Goal: Information Seeking & Learning: Learn about a topic

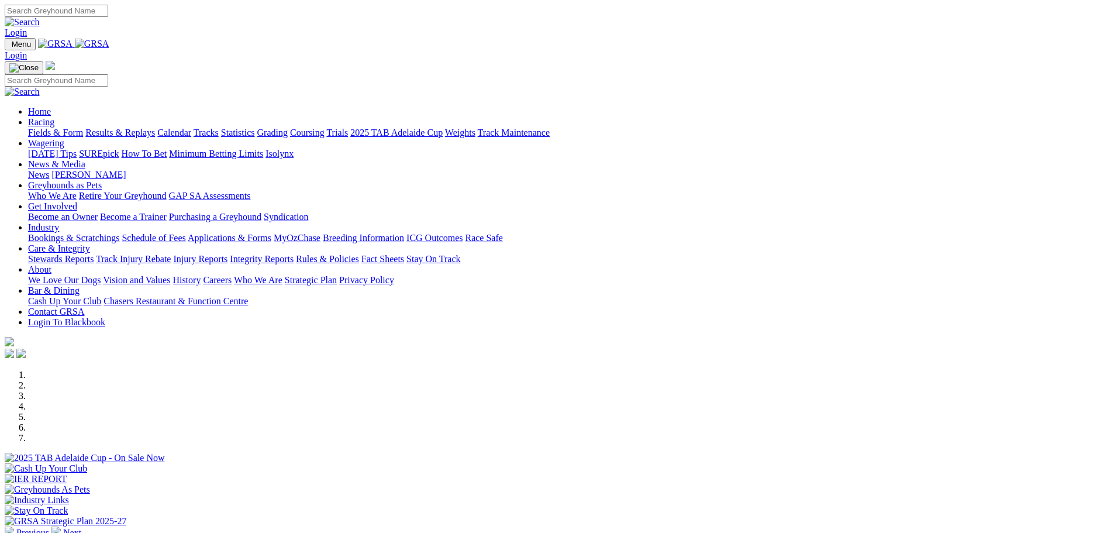
scroll to position [351, 0]
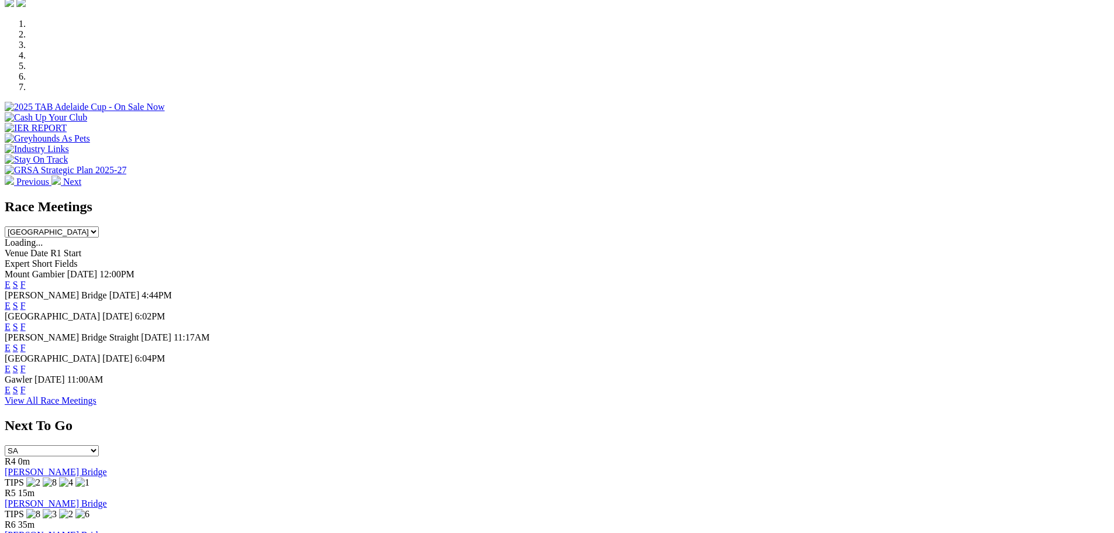
click at [26, 301] on link "F" at bounding box center [22, 306] width 5 height 10
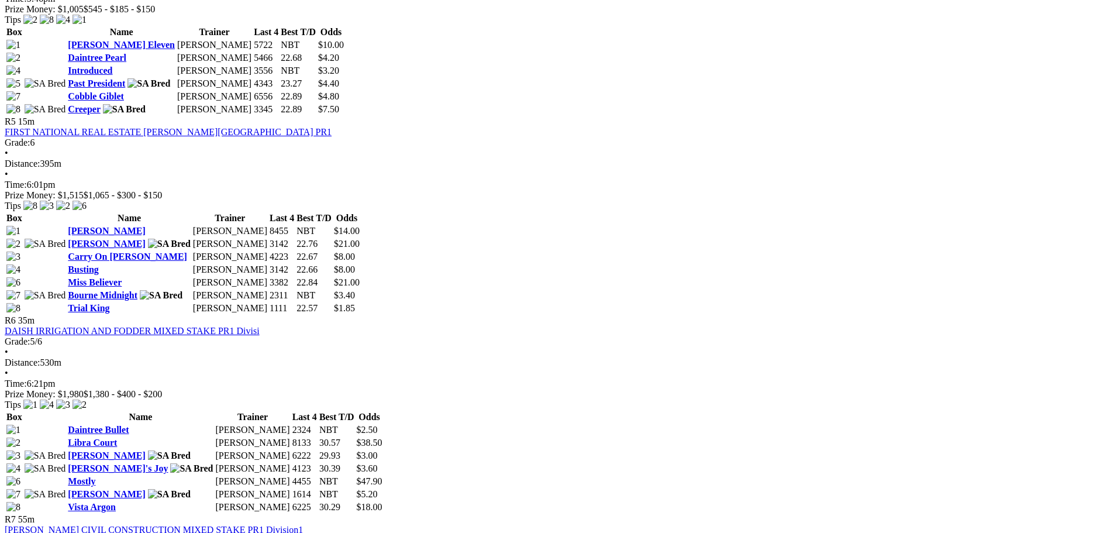
scroll to position [1286, 0]
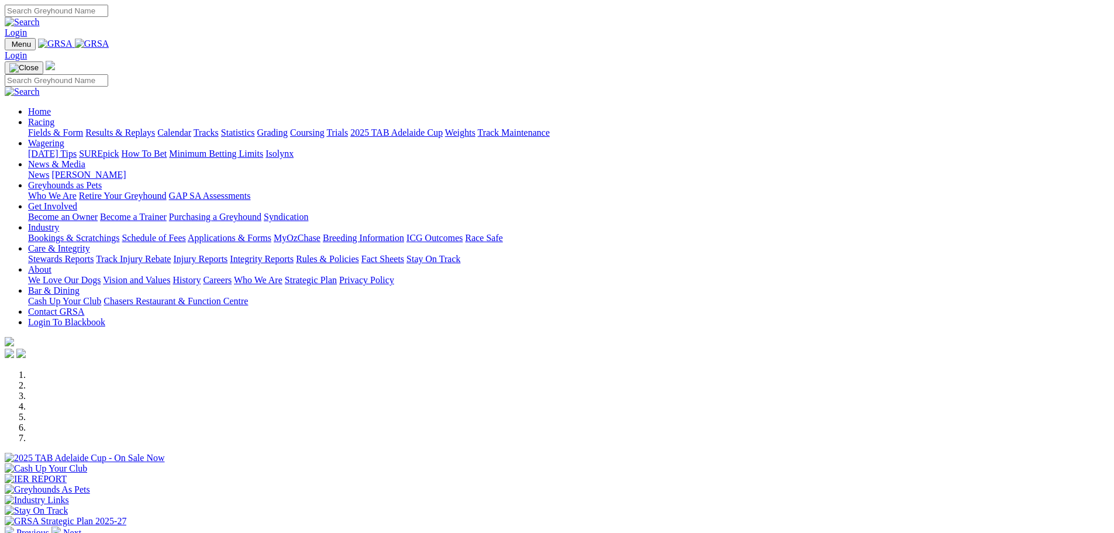
scroll to position [351, 0]
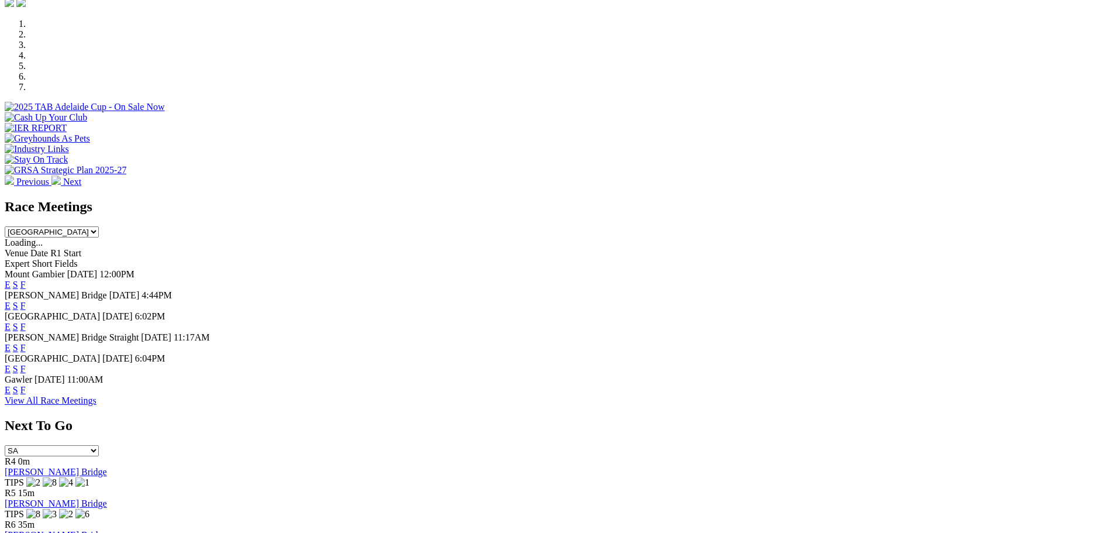
click at [26, 322] on link "F" at bounding box center [22, 327] width 5 height 10
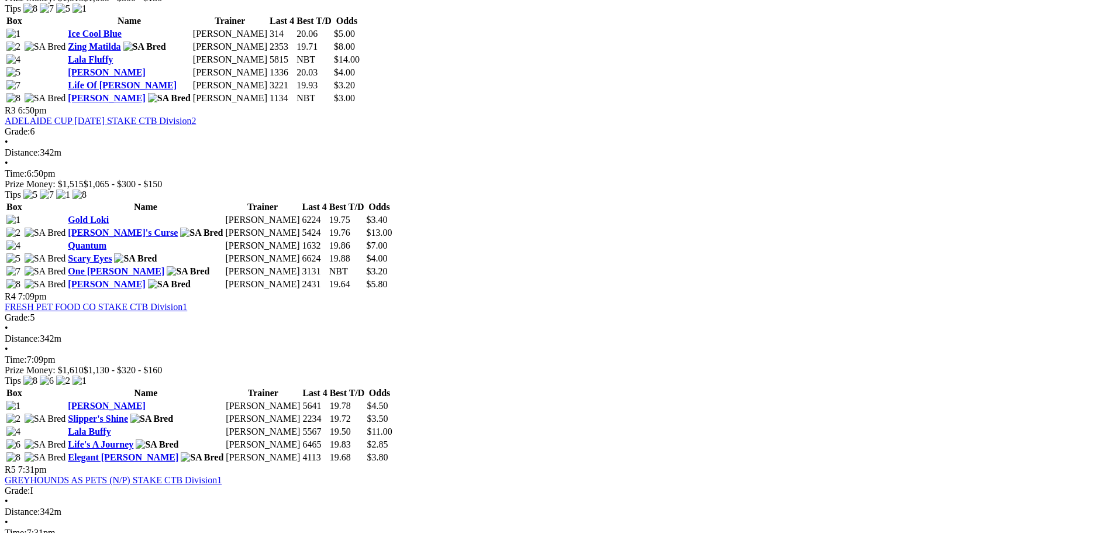
scroll to position [877, 0]
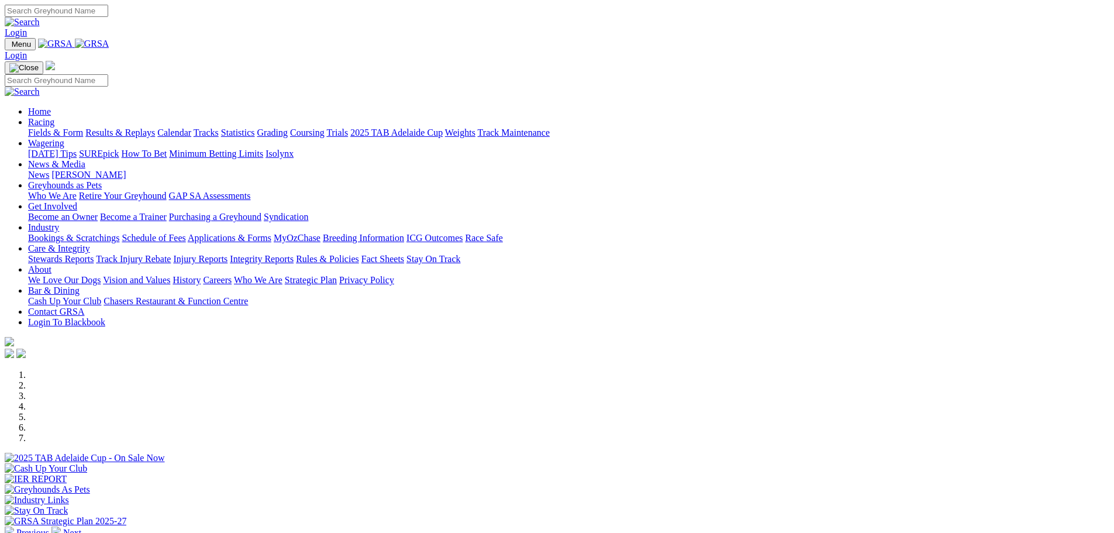
scroll to position [351, 0]
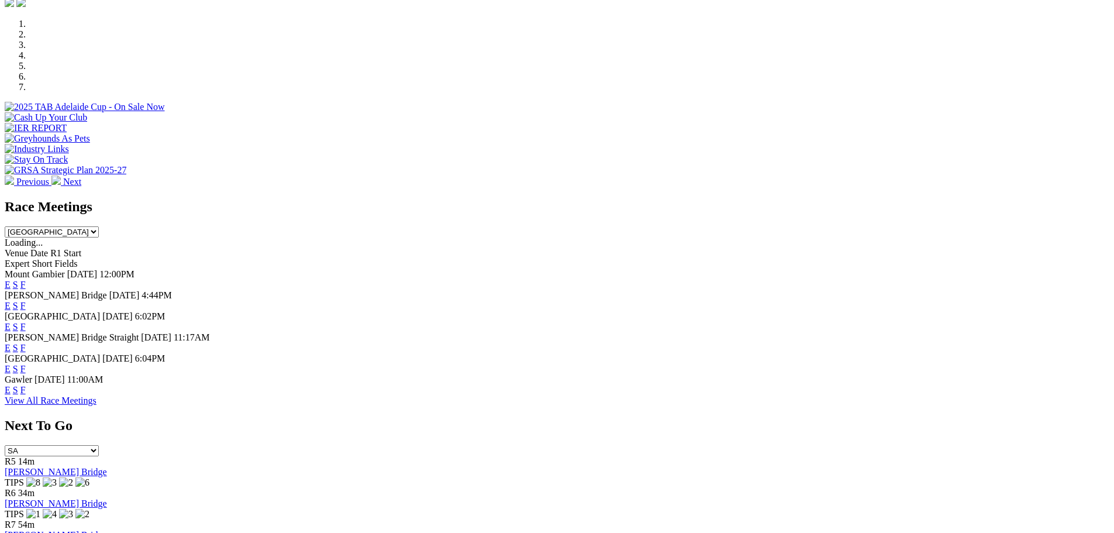
click at [26, 343] on link "F" at bounding box center [22, 348] width 5 height 10
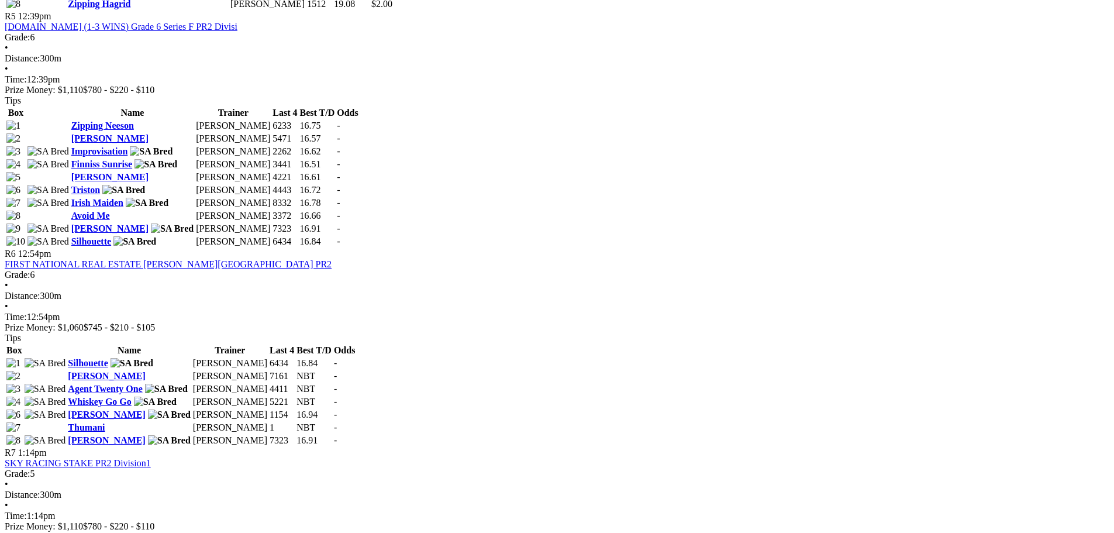
scroll to position [1345, 0]
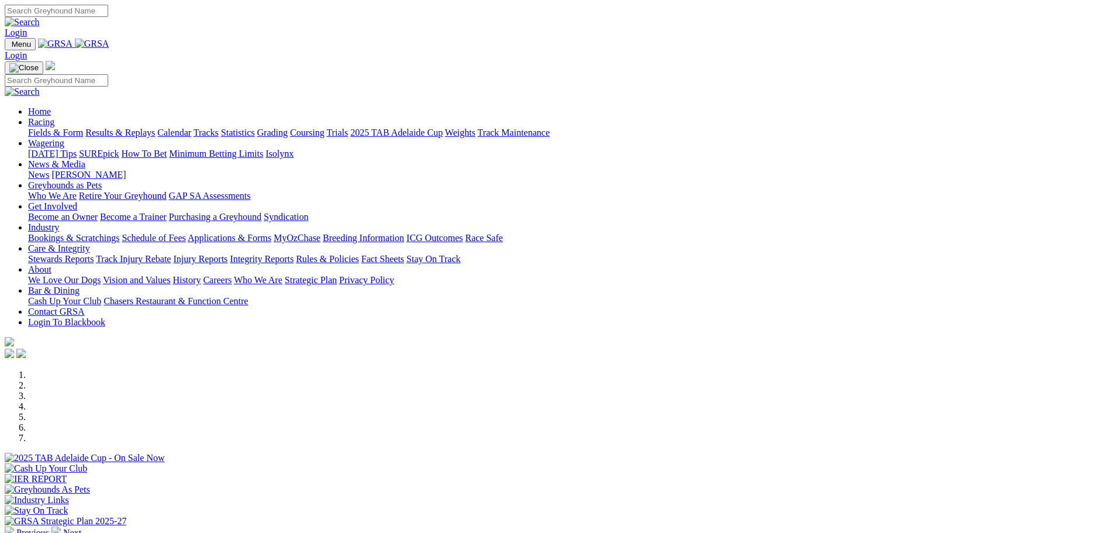
scroll to position [351, 0]
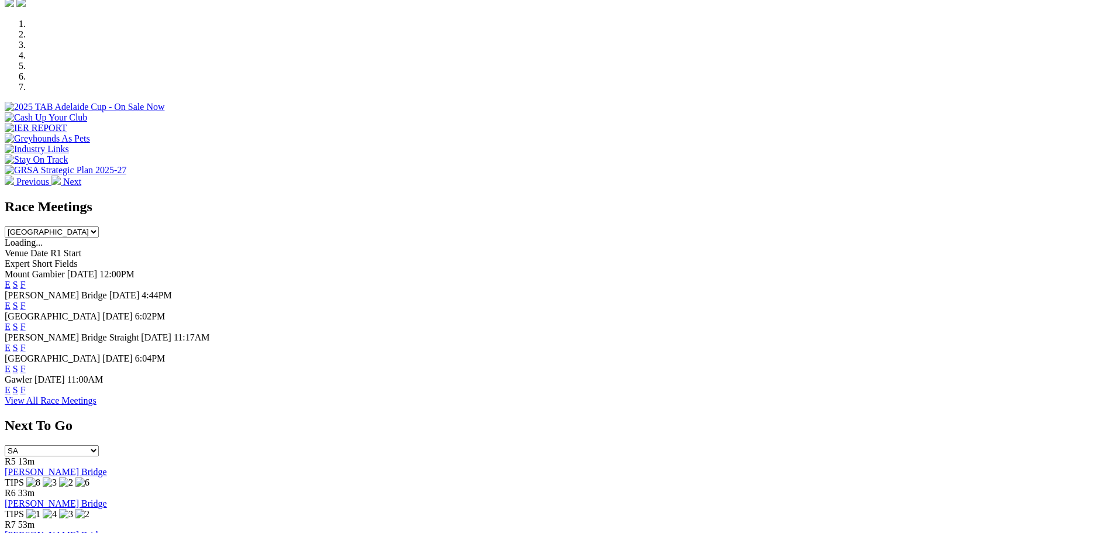
click at [26, 364] on link "F" at bounding box center [22, 369] width 5 height 10
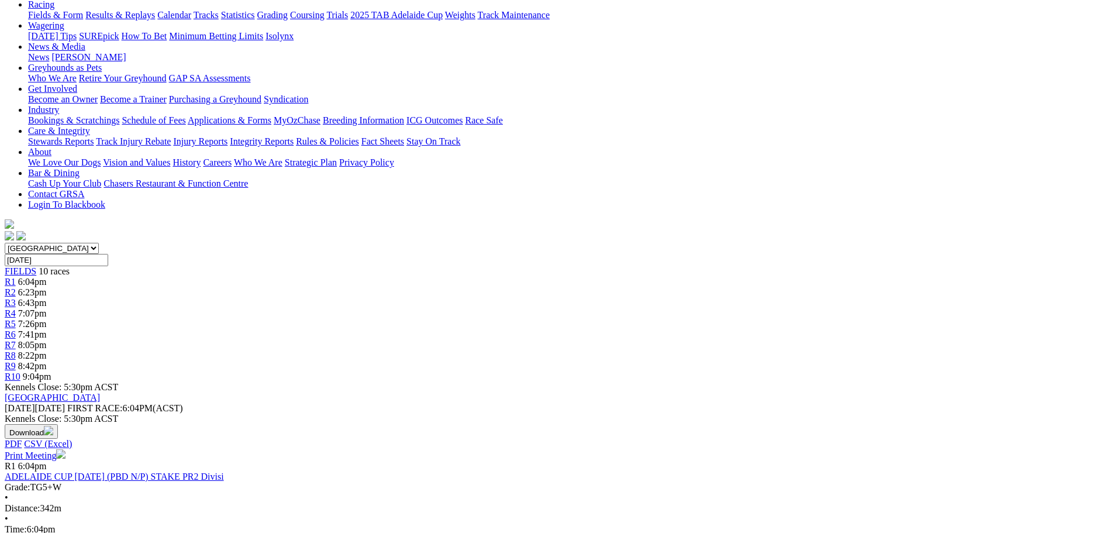
scroll to position [117, 0]
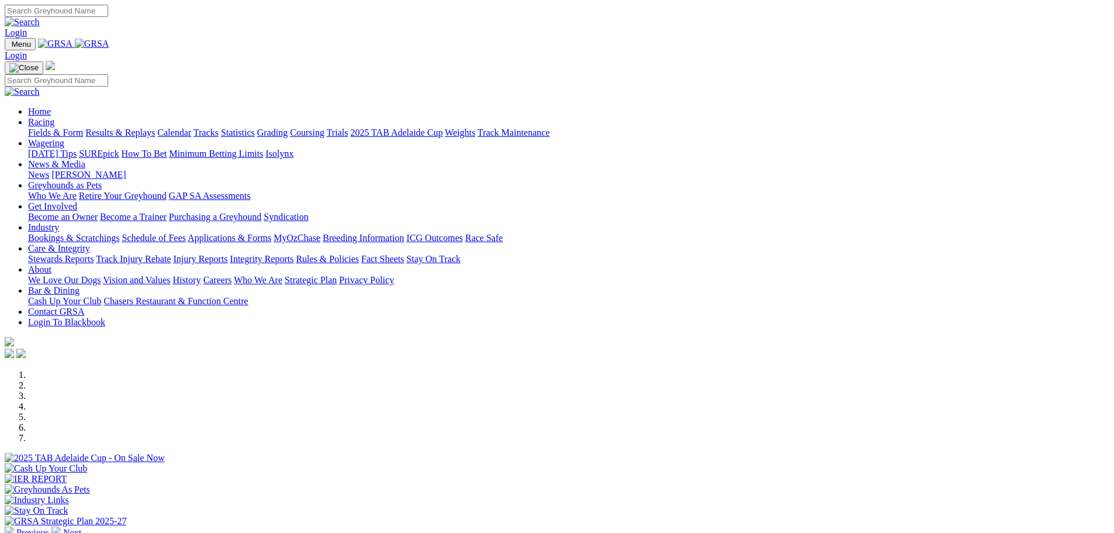
scroll to position [351, 0]
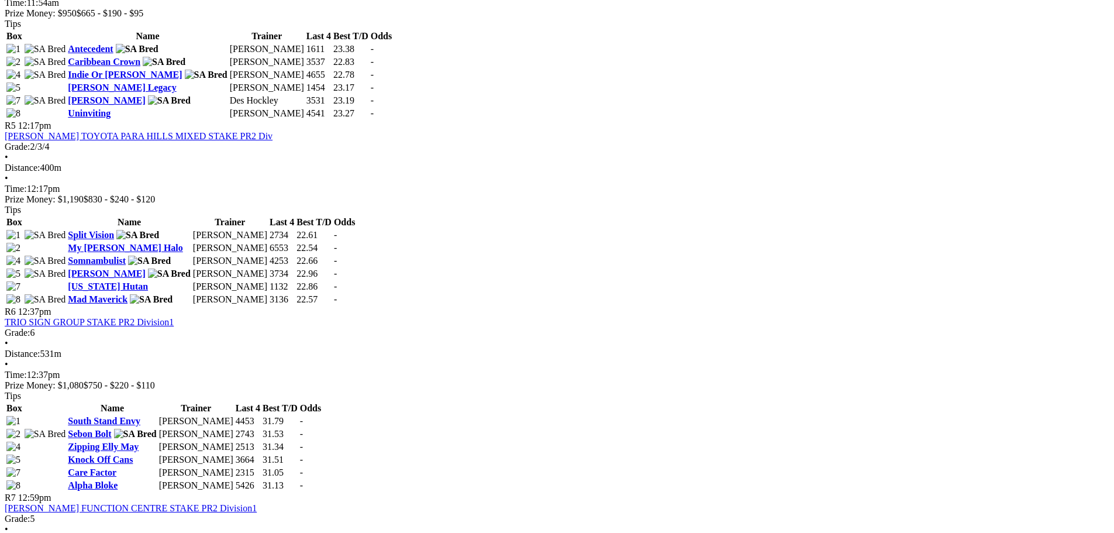
scroll to position [1228, 0]
